Goal: Transaction & Acquisition: Register for event/course

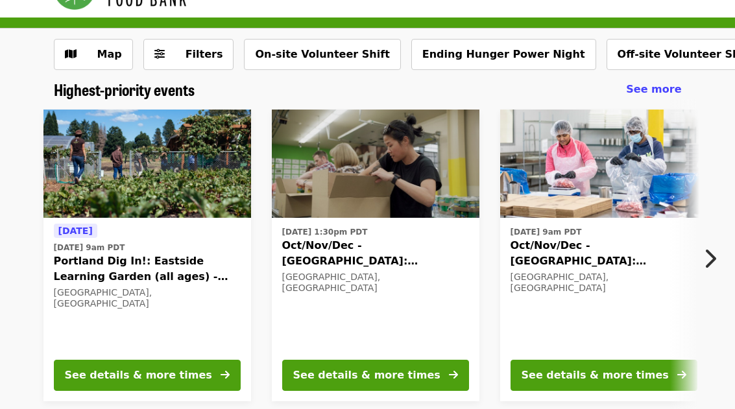
scroll to position [40, 0]
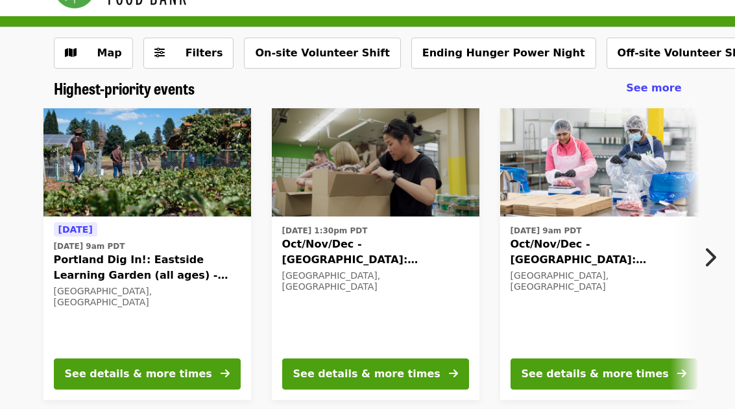
click at [643, 360] on button "See details & more times" at bounding box center [603, 374] width 187 height 31
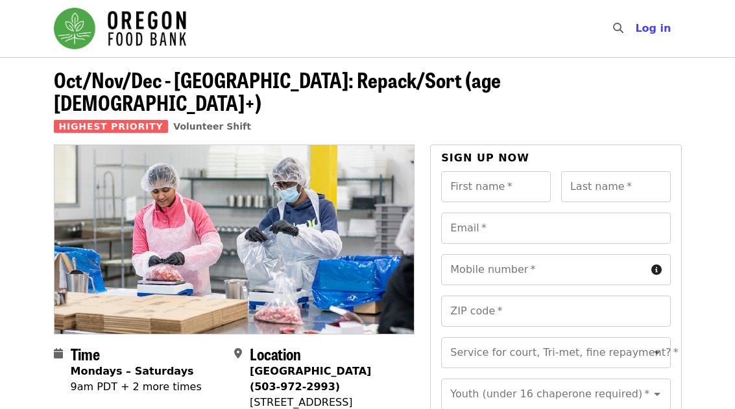
click at [658, 37] on button "Log in" at bounding box center [653, 29] width 56 height 26
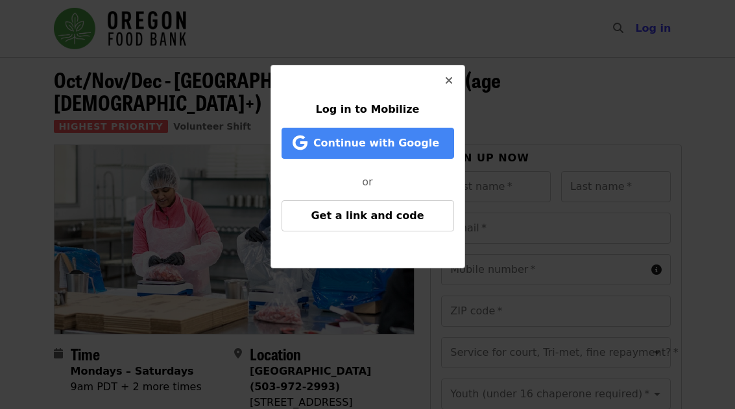
click at [430, 221] on button "Get a link and code" at bounding box center [367, 215] width 173 height 31
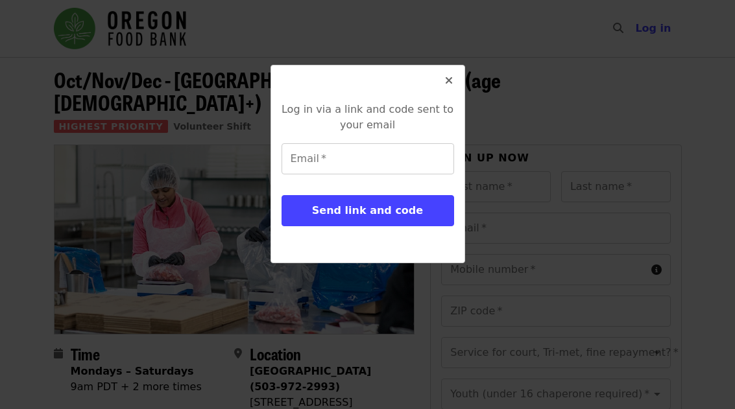
click at [356, 166] on input "Email   *" at bounding box center [367, 158] width 173 height 31
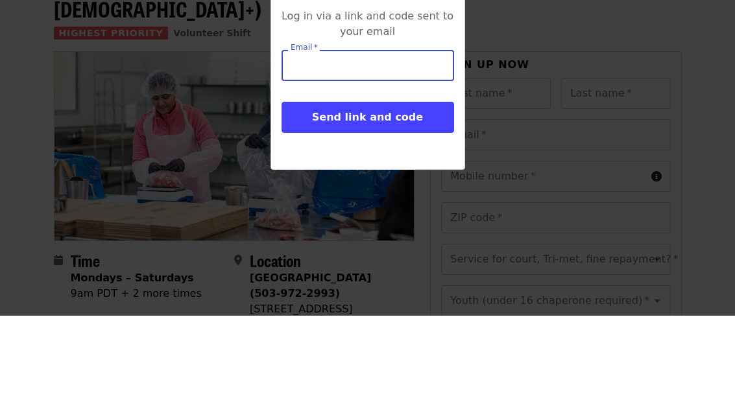
type input "**********"
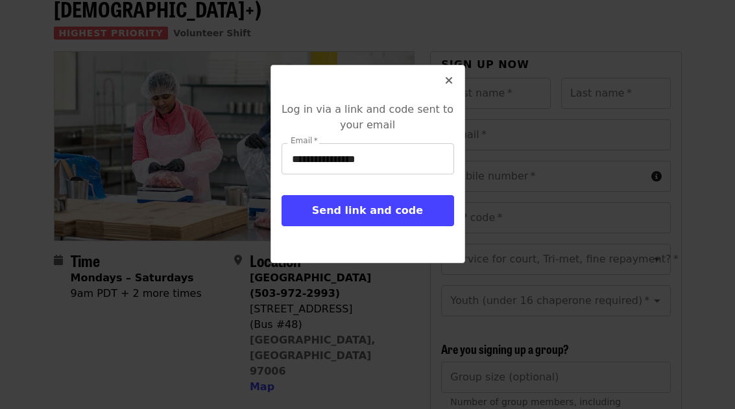
click at [411, 209] on span "Send link and code" at bounding box center [367, 210] width 111 height 12
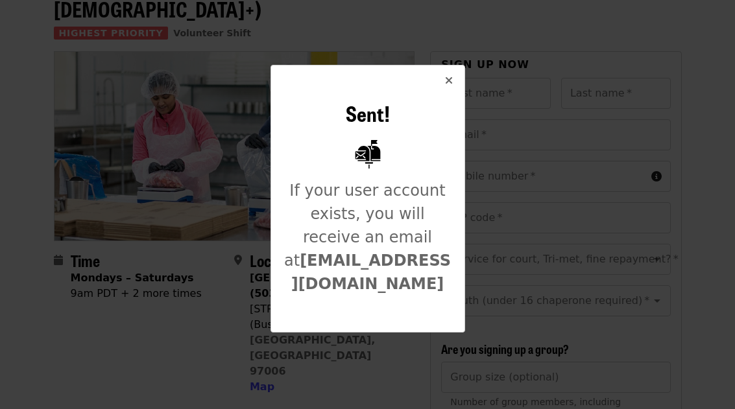
click at [449, 88] on span "Close" at bounding box center [449, 81] width 8 height 16
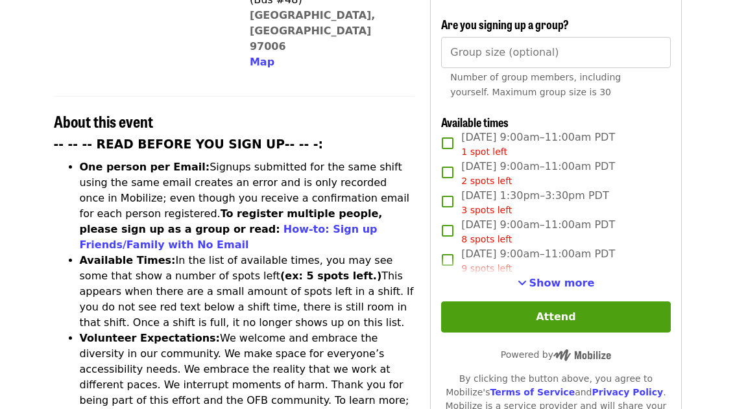
scroll to position [412, 0]
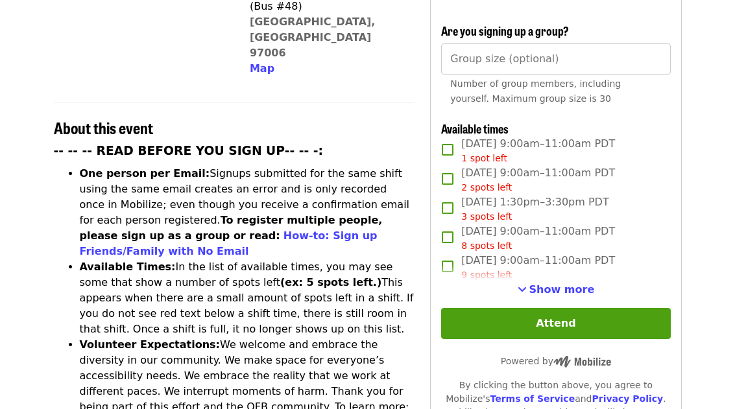
click at [582, 283] on span "Show more" at bounding box center [562, 289] width 66 height 12
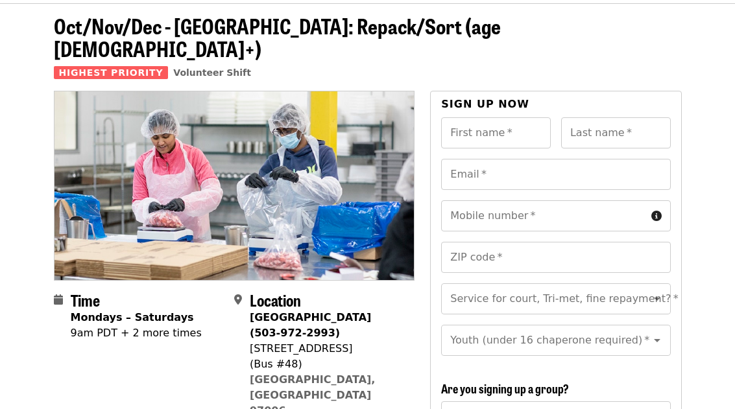
scroll to position [0, 0]
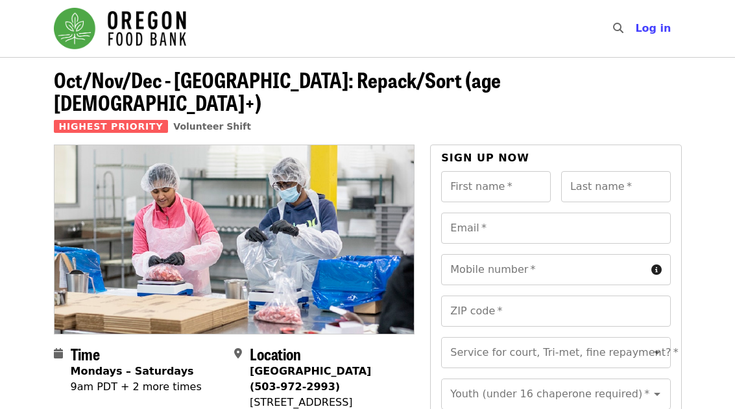
click at [659, 30] on span "Log in" at bounding box center [653, 28] width 36 height 12
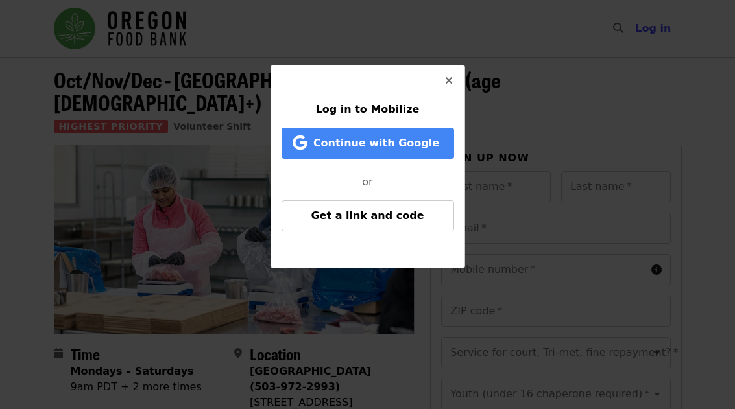
click at [437, 150] on span "Continue with Google" at bounding box center [370, 144] width 146 height 16
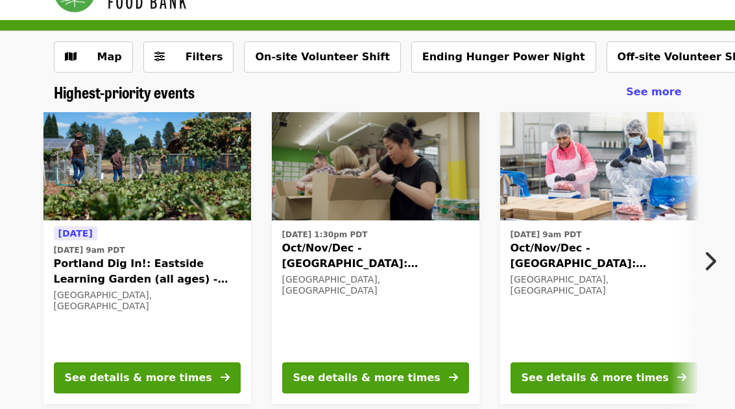
scroll to position [35, 0]
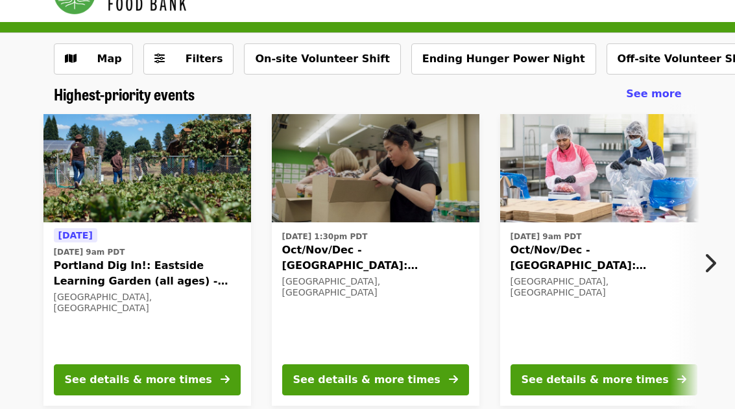
click at [643, 381] on div "See details & more times" at bounding box center [594, 380] width 147 height 16
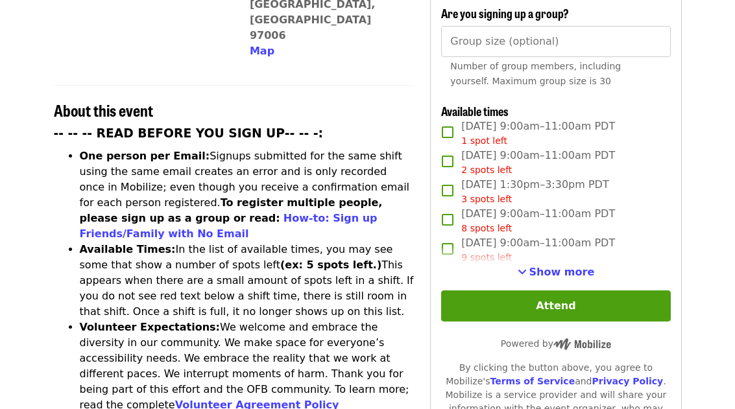
click at [596, 291] on button "Attend" at bounding box center [555, 306] width 229 height 31
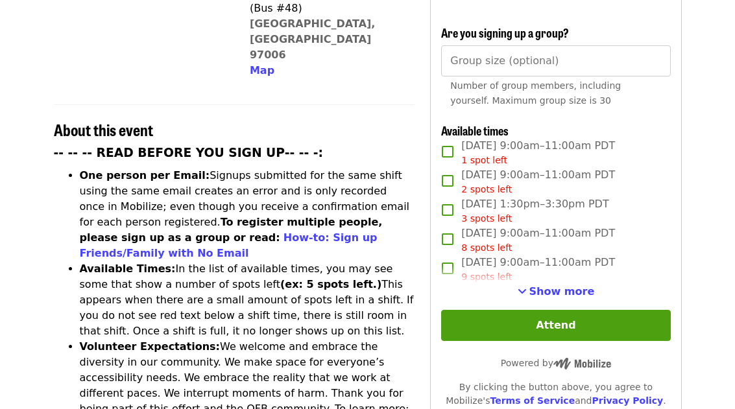
scroll to position [417, 0]
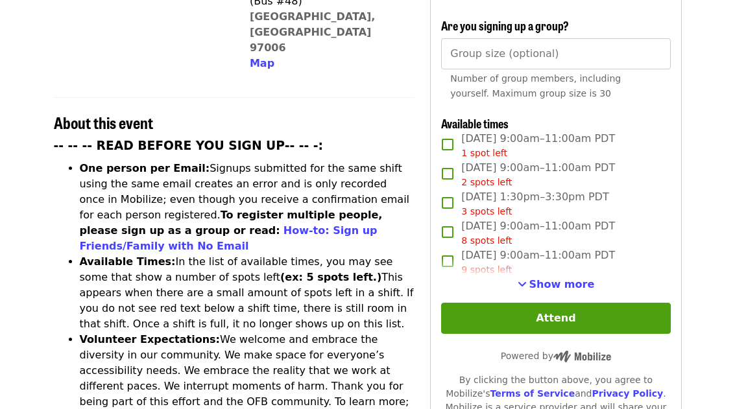
click at [584, 277] on button "Show more" at bounding box center [556, 285] width 77 height 16
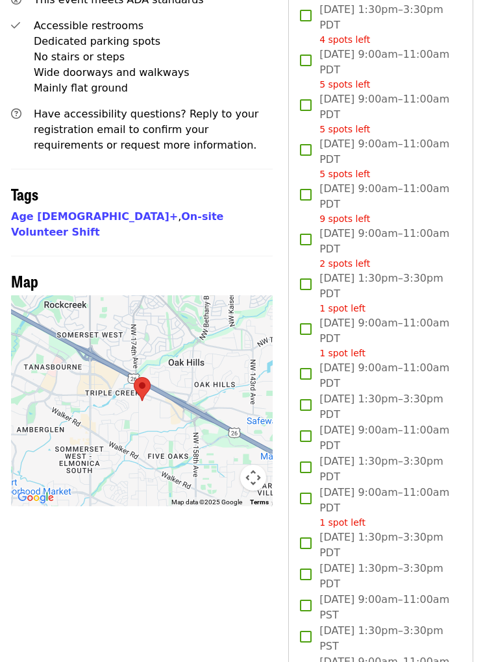
scroll to position [936, 0]
click at [123, 357] on div at bounding box center [140, 400] width 261 height 211
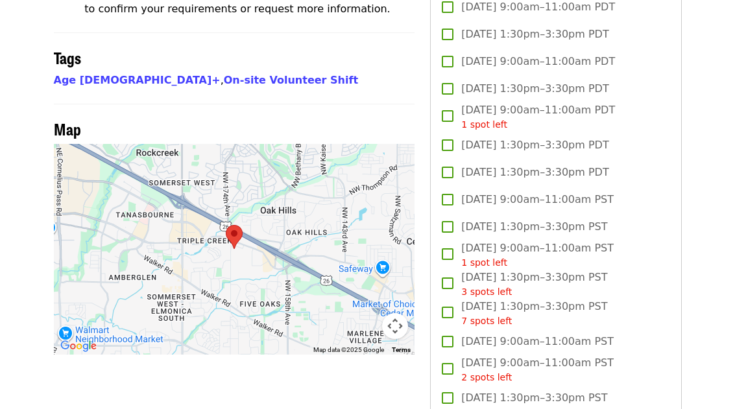
scroll to position [1047, 0]
